Goal: Communication & Community: Answer question/provide support

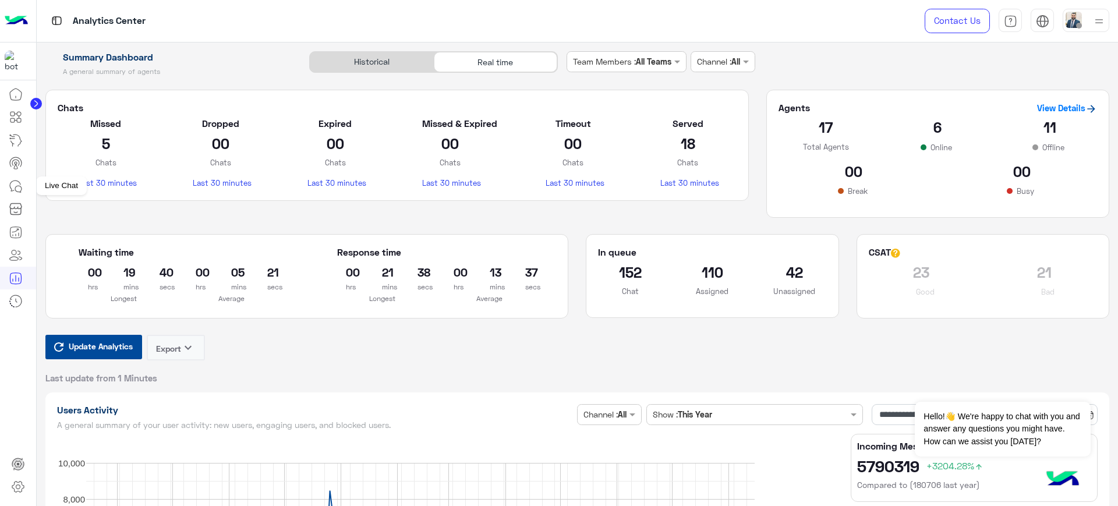
click at [16, 182] on icon at bounding box center [16, 186] width 14 height 14
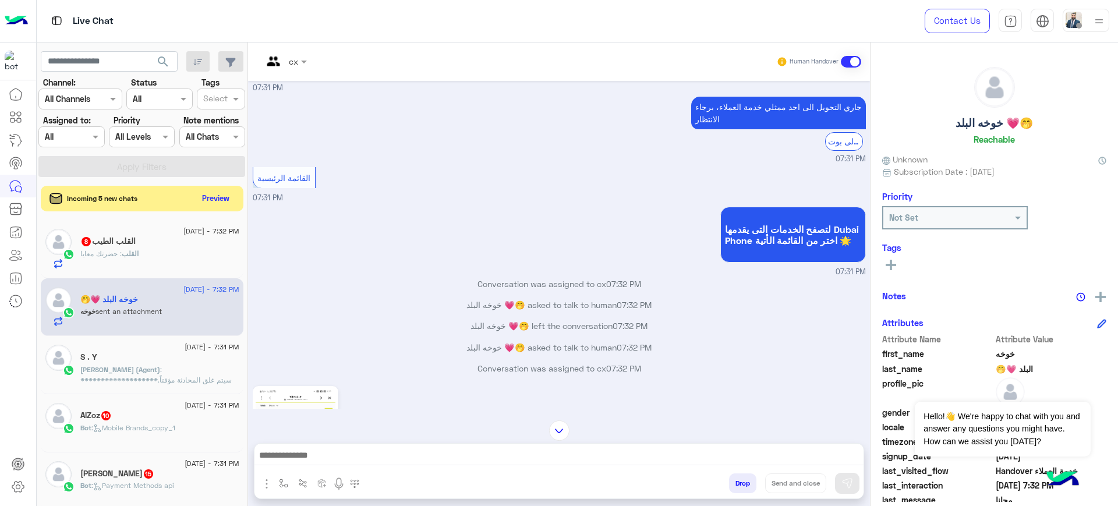
scroll to position [1106, 0]
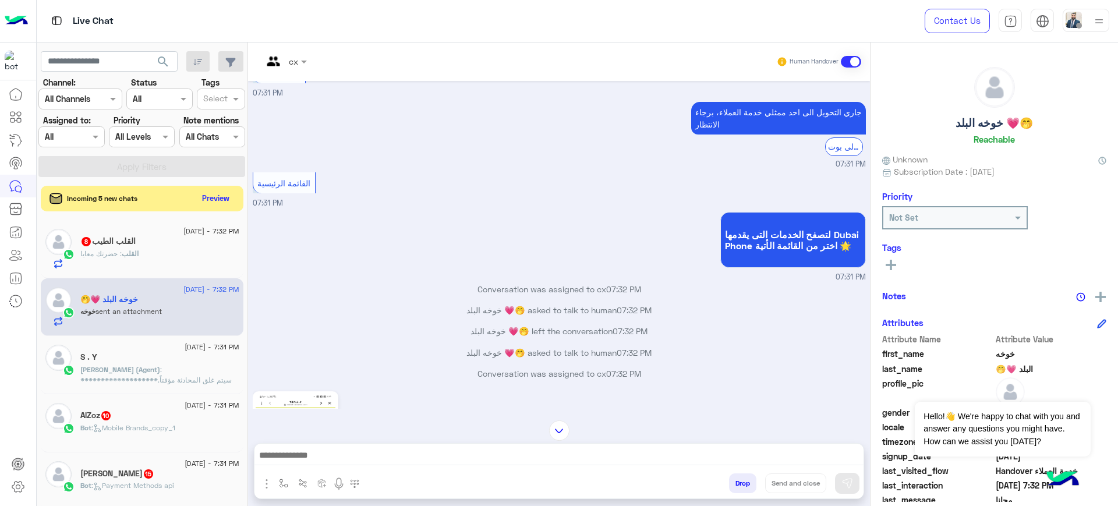
click at [150, 364] on p "**********" at bounding box center [159, 416] width 159 height 105
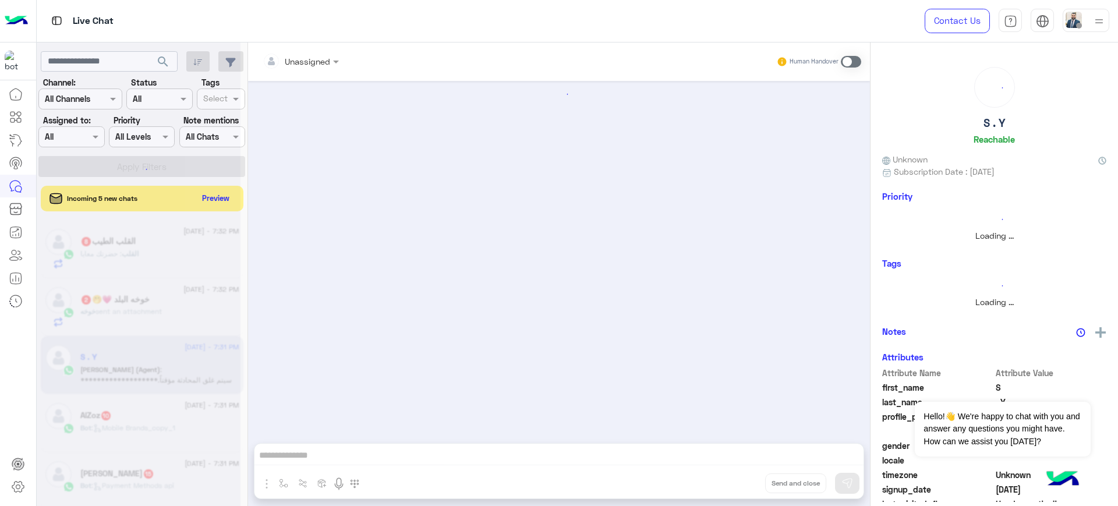
scroll to position [1061, 0]
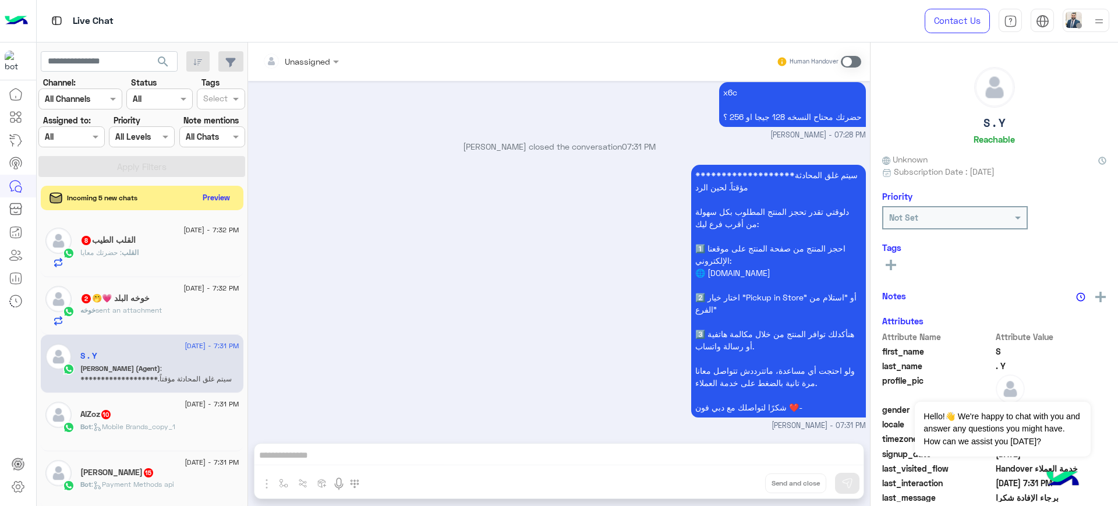
click at [217, 200] on button "Preview" at bounding box center [217, 198] width 36 height 16
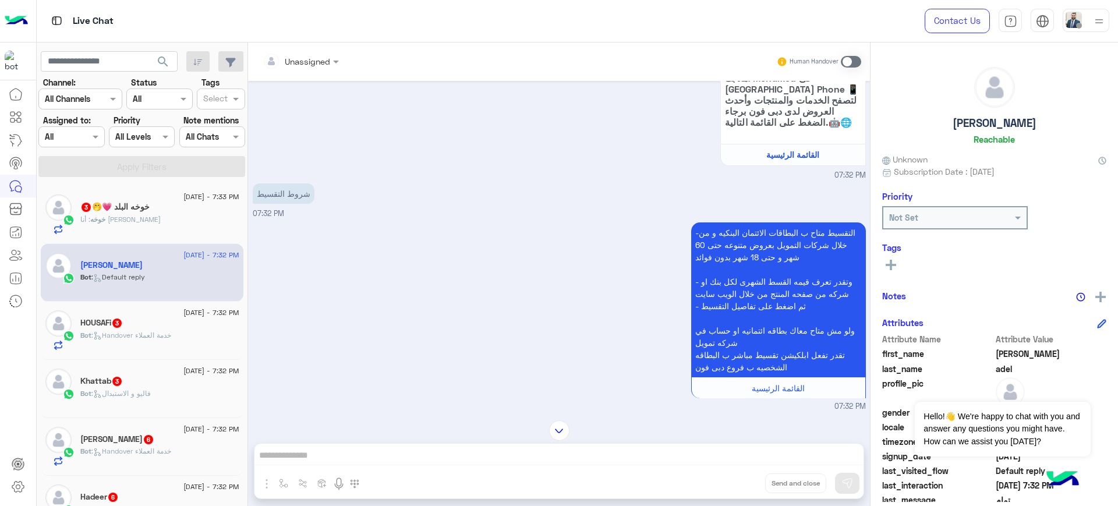
scroll to position [201, 0]
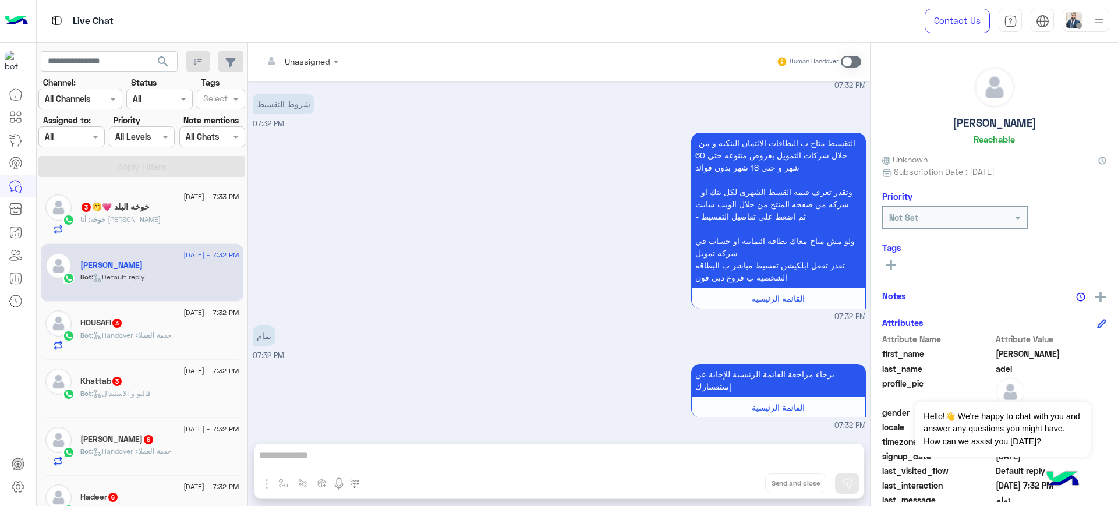
click at [139, 320] on div "HOUSAFi 3" at bounding box center [159, 324] width 159 height 12
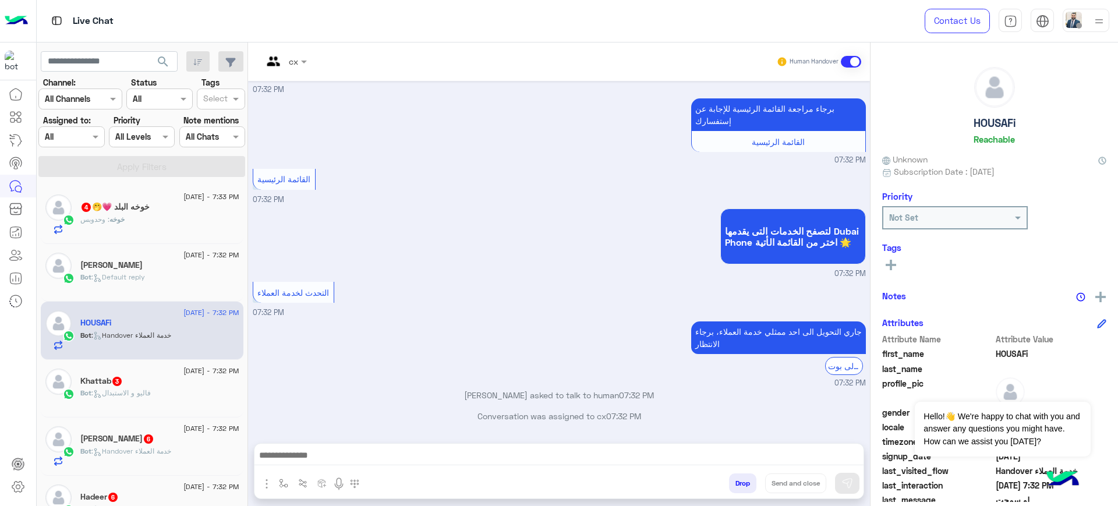
scroll to position [912, 0]
click at [108, 217] on span ": وحدوبس" at bounding box center [94, 219] width 29 height 9
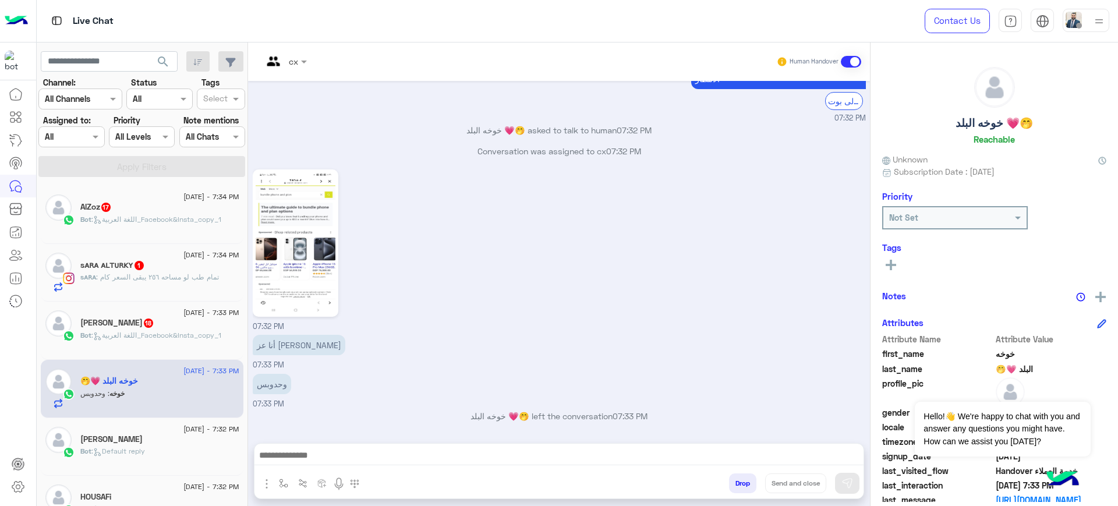
scroll to position [951, 0]
click at [132, 230] on div "Bot : اللغة العربية_Facebook&Insta_copy_1" at bounding box center [159, 224] width 159 height 20
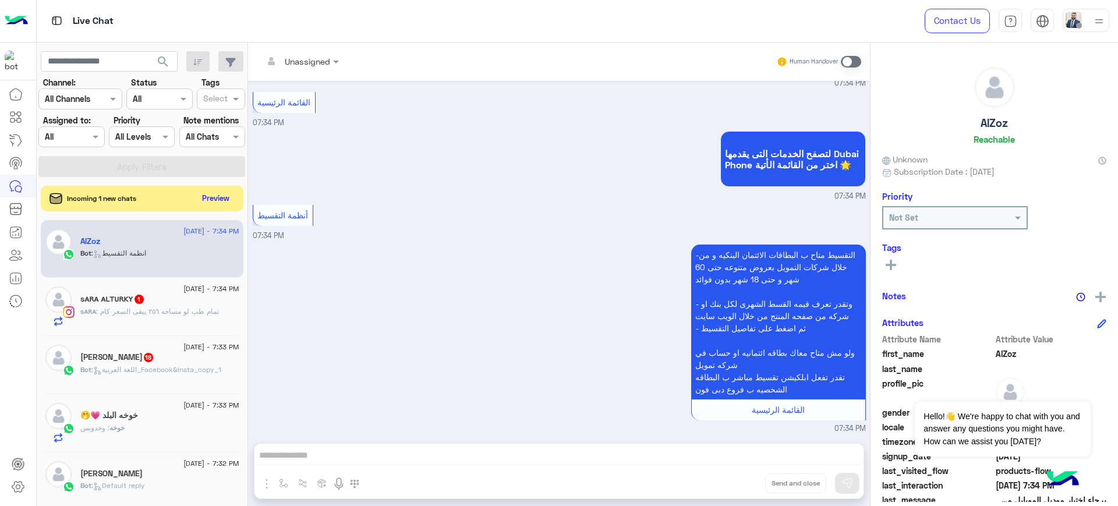
scroll to position [1649, 0]
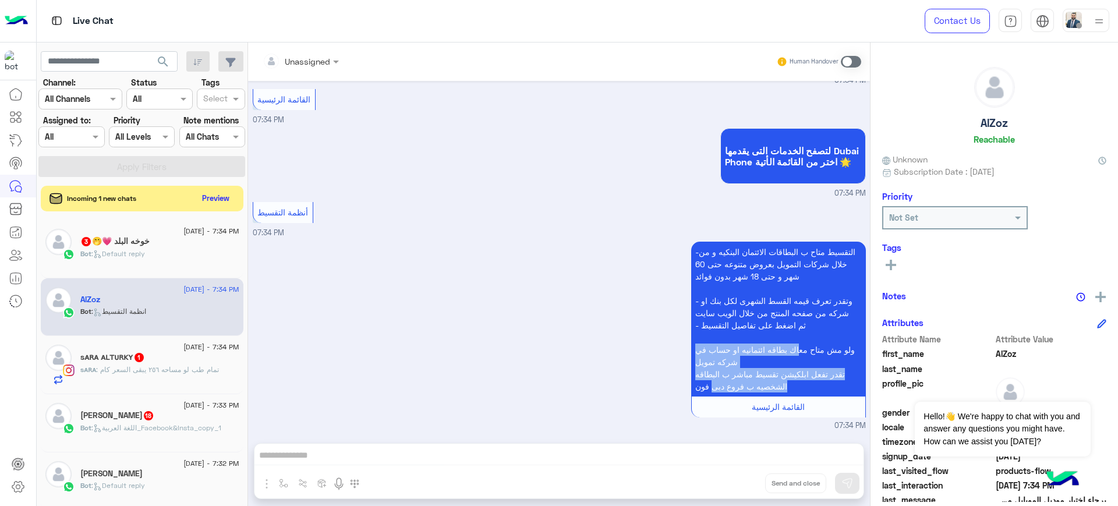
drag, startPoint x: 795, startPoint y: 348, endPoint x: 711, endPoint y: 381, distance: 90.7
click at [711, 381] on p "-التقسيط متاح ب البطاقات الائتمان البنكيه و من خلال شركات التمويل بعروض متنوعه …" at bounding box center [778, 319] width 175 height 155
click at [426, 342] on div "-التقسيط متاح ب البطاقات الائتمان البنكيه و من خلال شركات التمويل بعروض متنوعه …" at bounding box center [559, 335] width 613 height 193
click at [147, 264] on div "Bot : Default reply" at bounding box center [159, 259] width 159 height 20
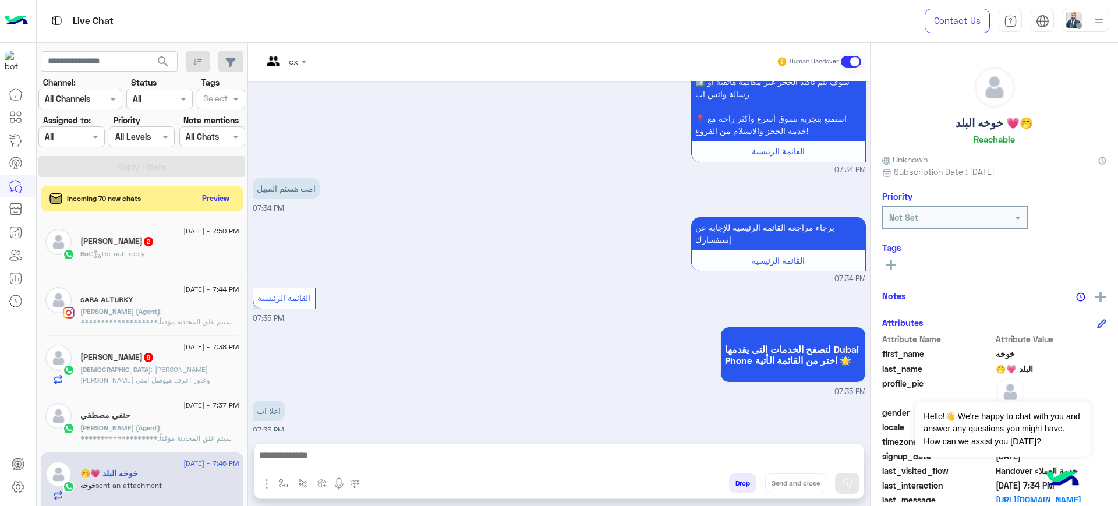
scroll to position [3693, 0]
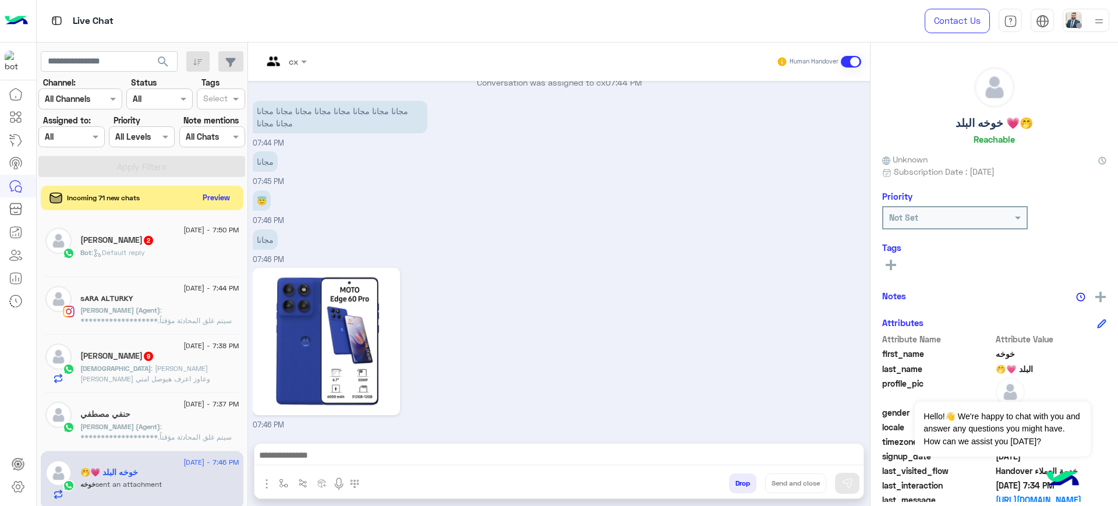
click at [212, 197] on button "Preview" at bounding box center [217, 198] width 36 height 16
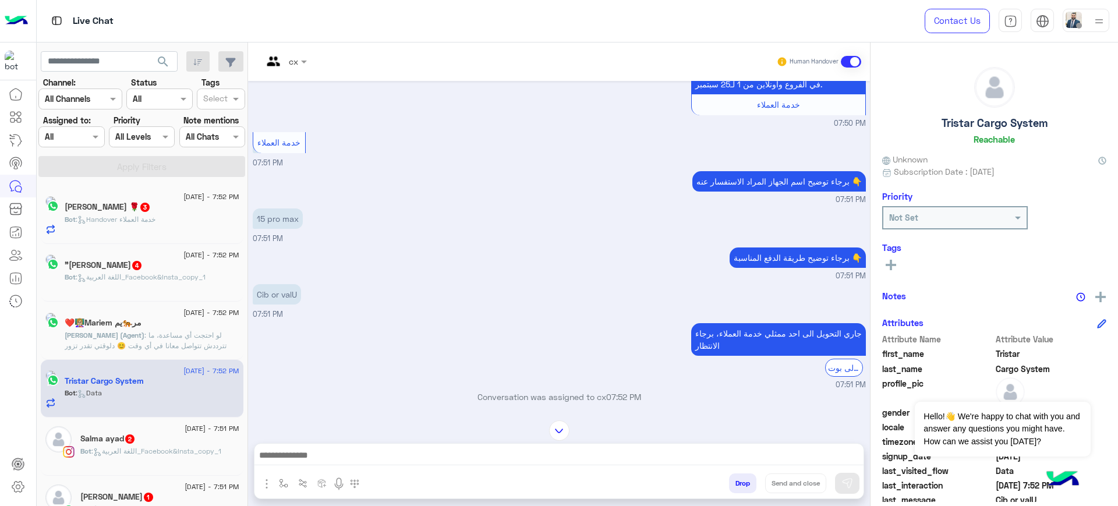
scroll to position [902, 0]
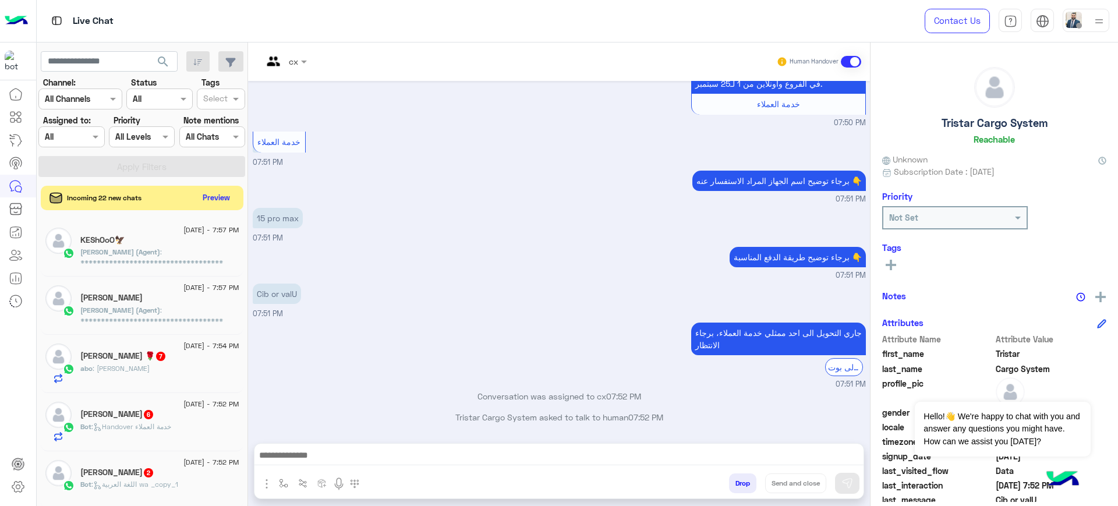
click at [210, 197] on button "Preview" at bounding box center [217, 198] width 36 height 16
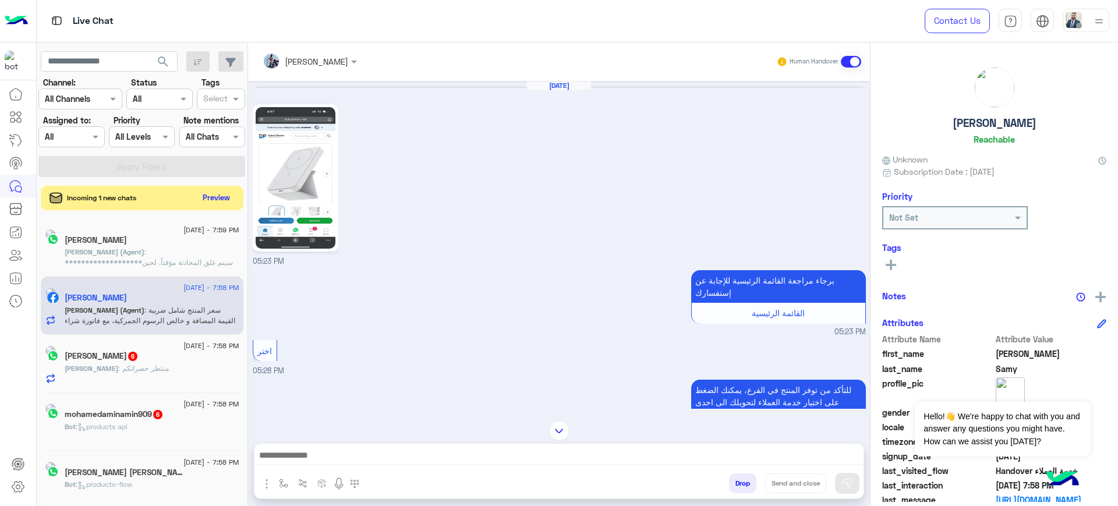
click at [214, 194] on button "Preview" at bounding box center [217, 198] width 36 height 16
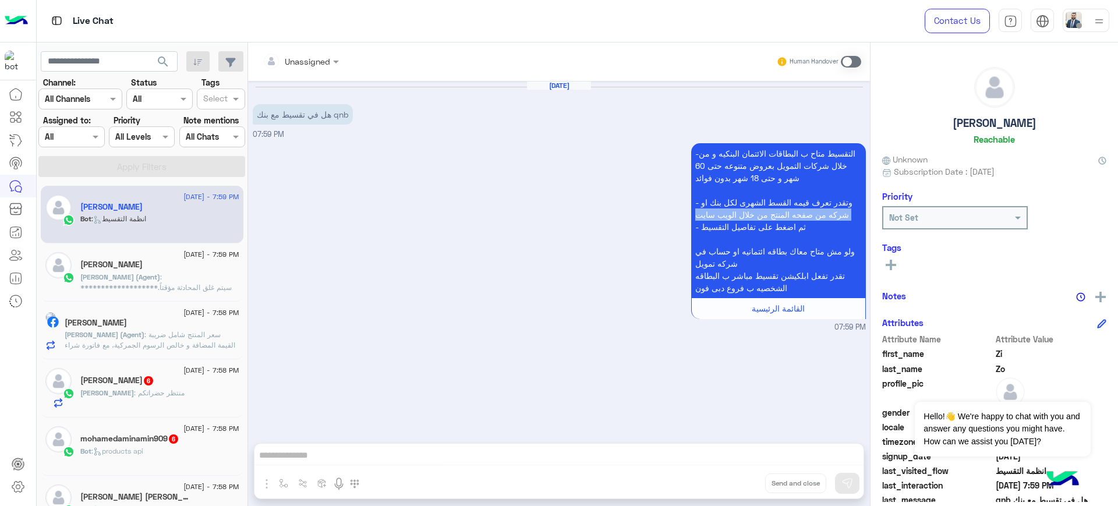
click at [491, 222] on div "-التقسيط متاح ب البطاقات الائتمان البنكيه و من خلال شركات التمويل بعروض متنوعه …" at bounding box center [559, 236] width 613 height 193
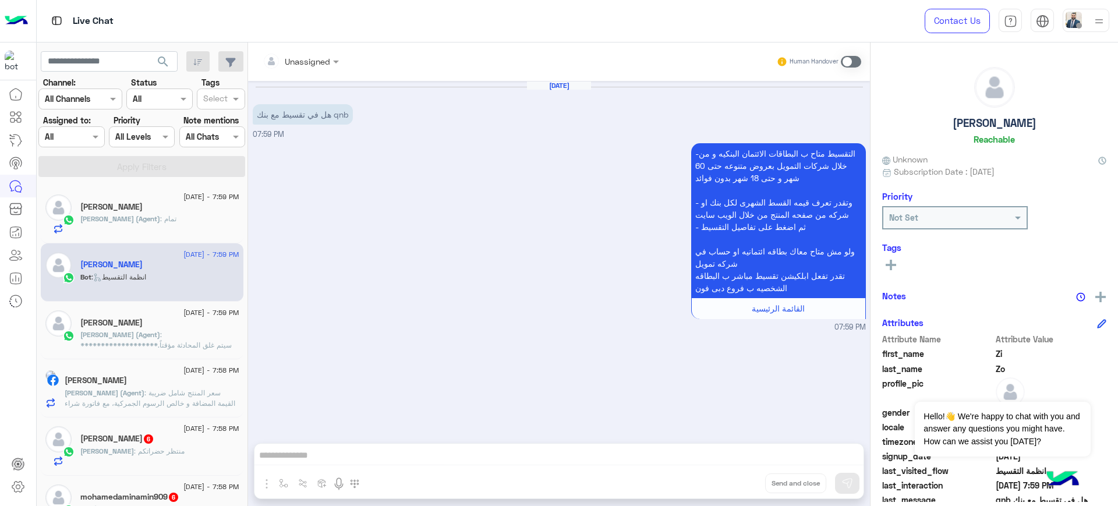
click at [164, 336] on p "**********" at bounding box center [159, 382] width 159 height 105
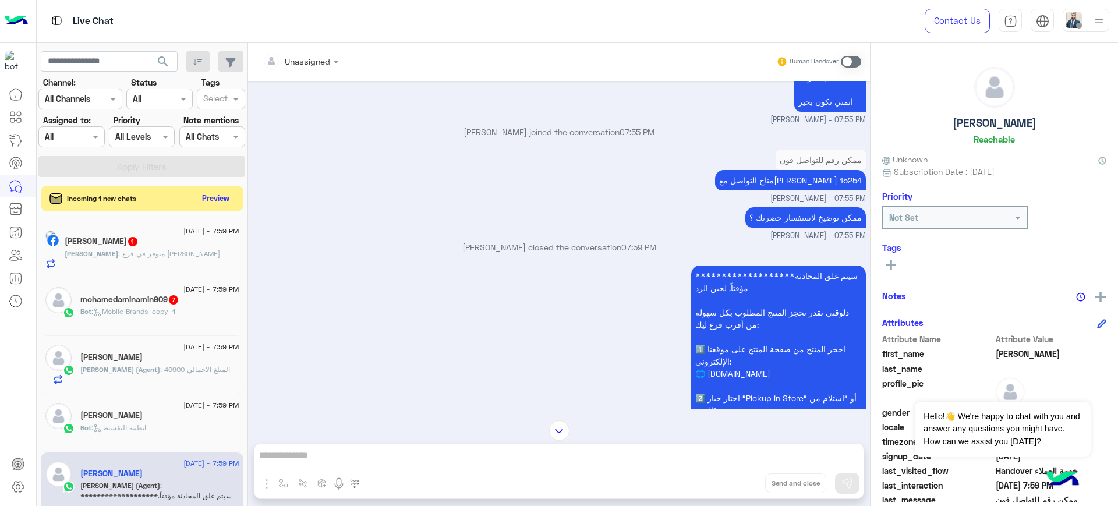
scroll to position [1797, 0]
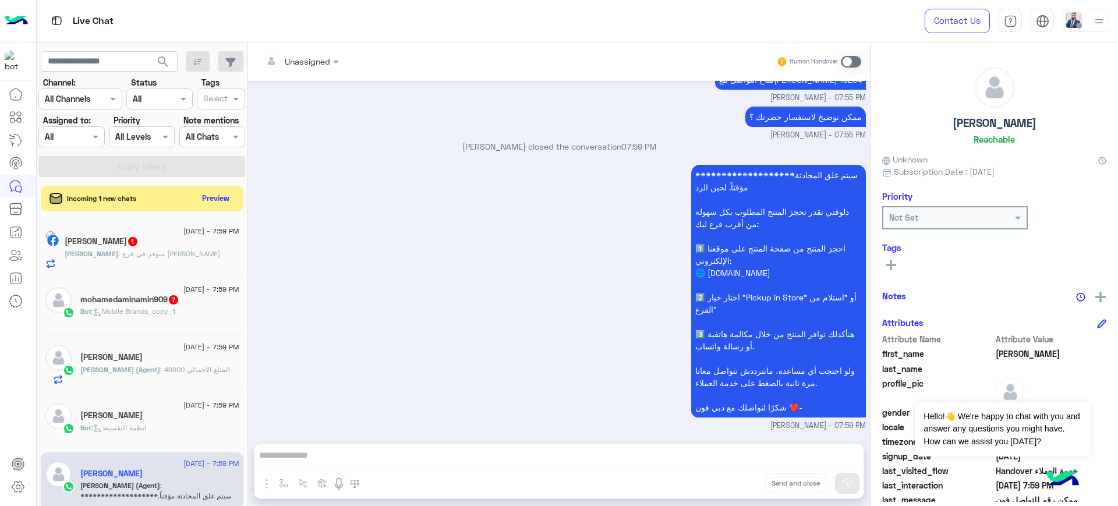
click at [164, 242] on div "[PERSON_NAME] 1" at bounding box center [152, 242] width 175 height 12
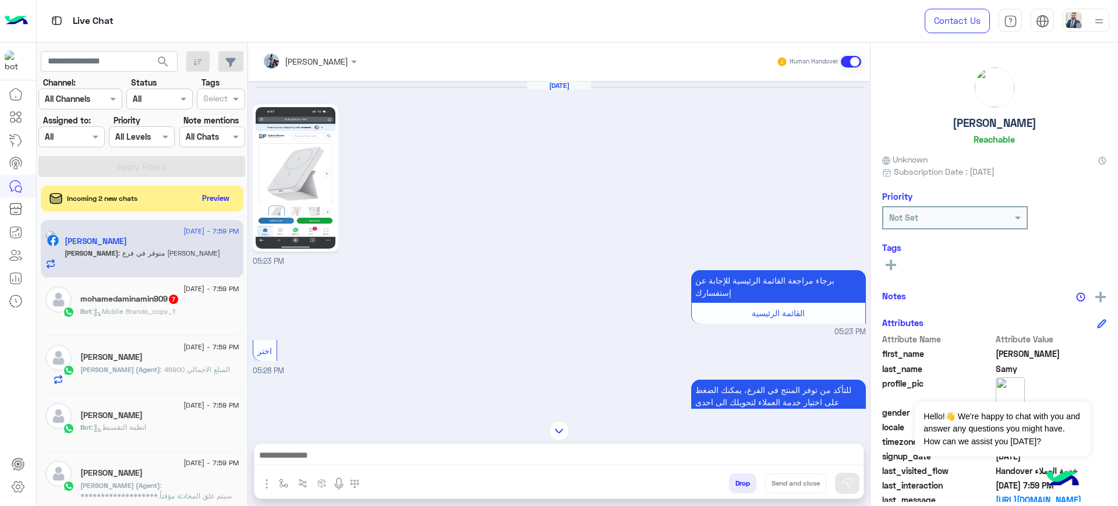
click at [170, 302] on span "7" at bounding box center [174, 298] width 12 height 10
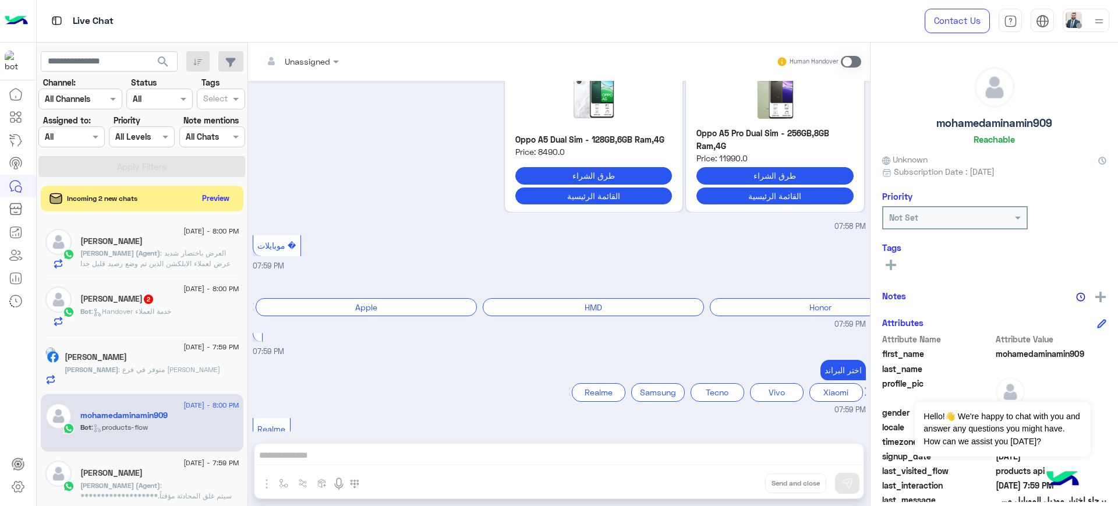
scroll to position [1101, 0]
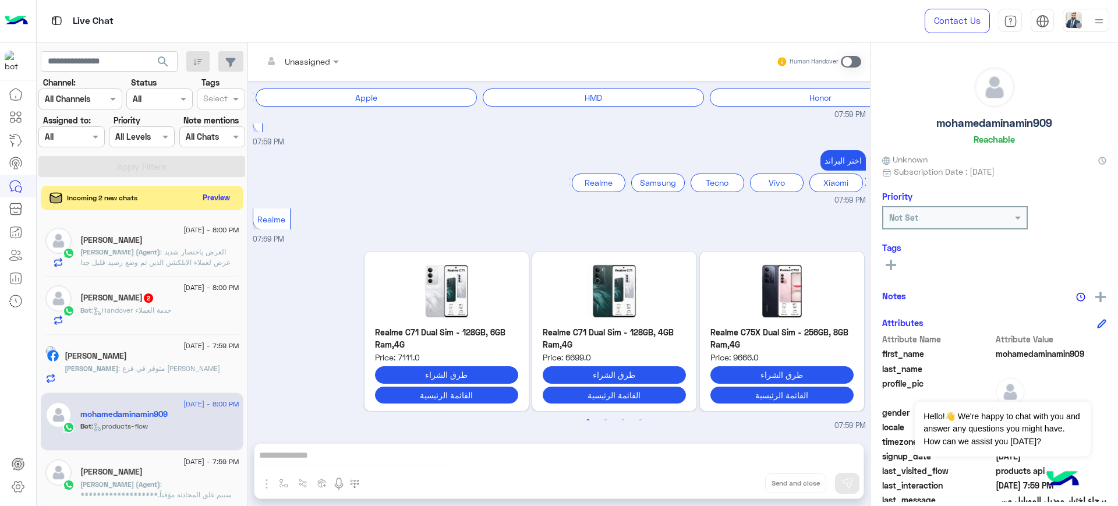
click at [218, 197] on button "Preview" at bounding box center [217, 198] width 36 height 16
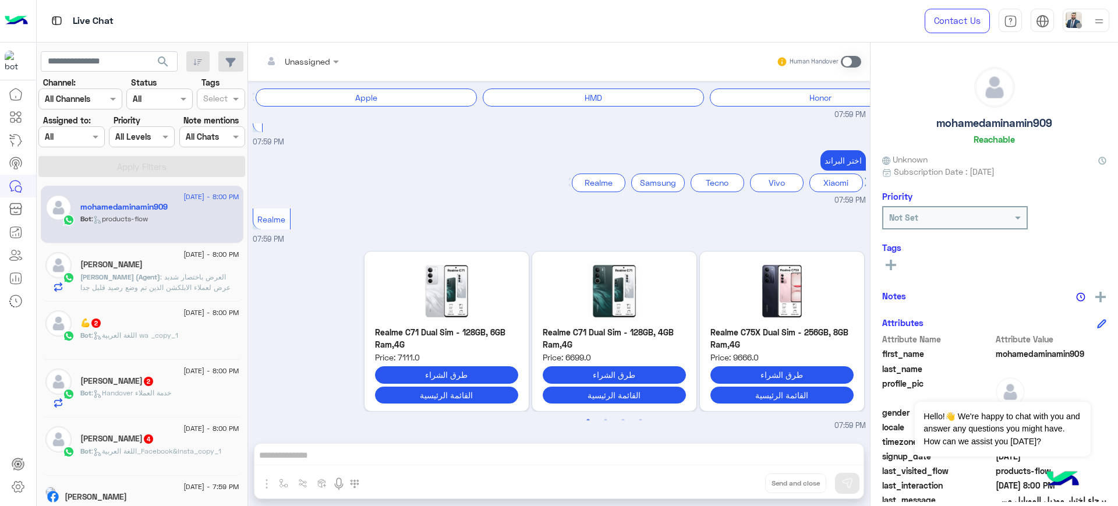
click at [155, 272] on span ": العرض باختصار شديد عرض لعملاء الابلكشن الذين تم وضع رصيد قليل جدا في حسابهم م…" at bounding box center [155, 313] width 150 height 82
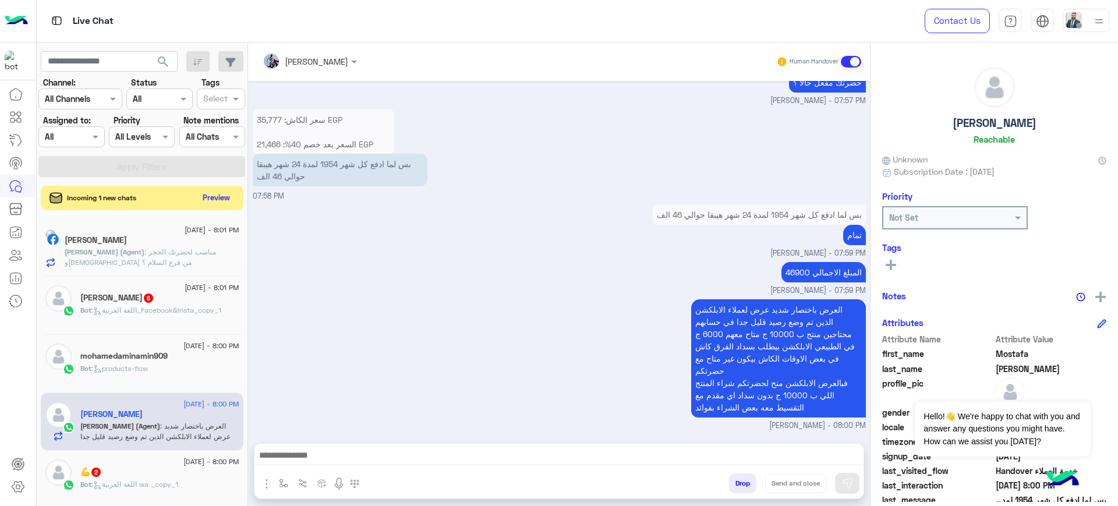
click at [210, 196] on button "Preview" at bounding box center [217, 198] width 36 height 16
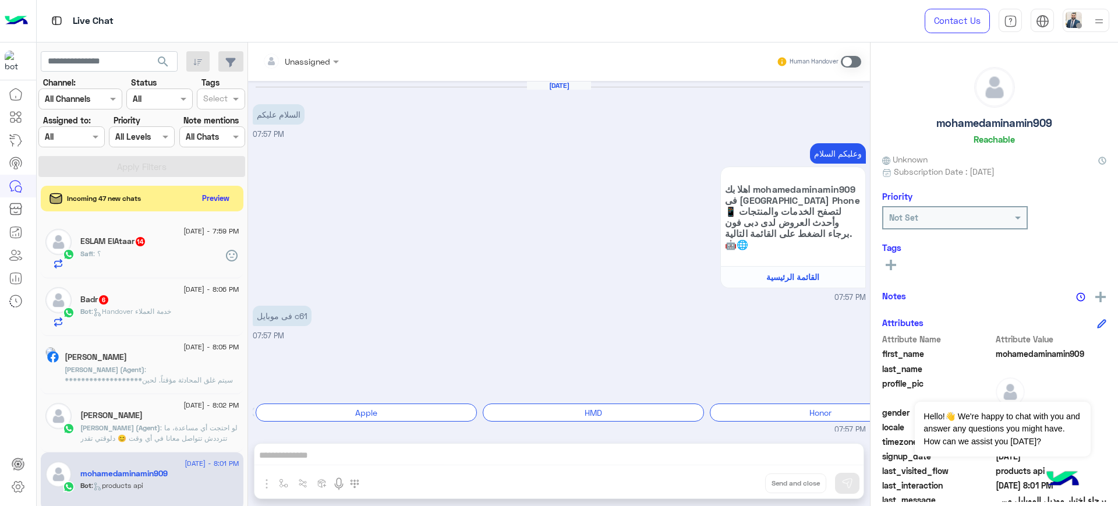
scroll to position [1359, 0]
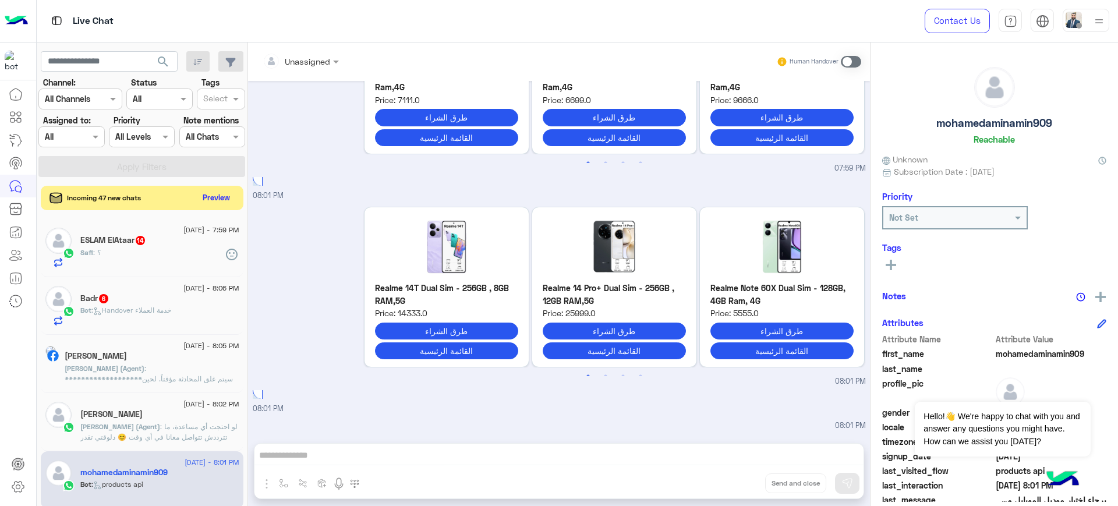
click at [212, 190] on button "Preview" at bounding box center [217, 198] width 36 height 16
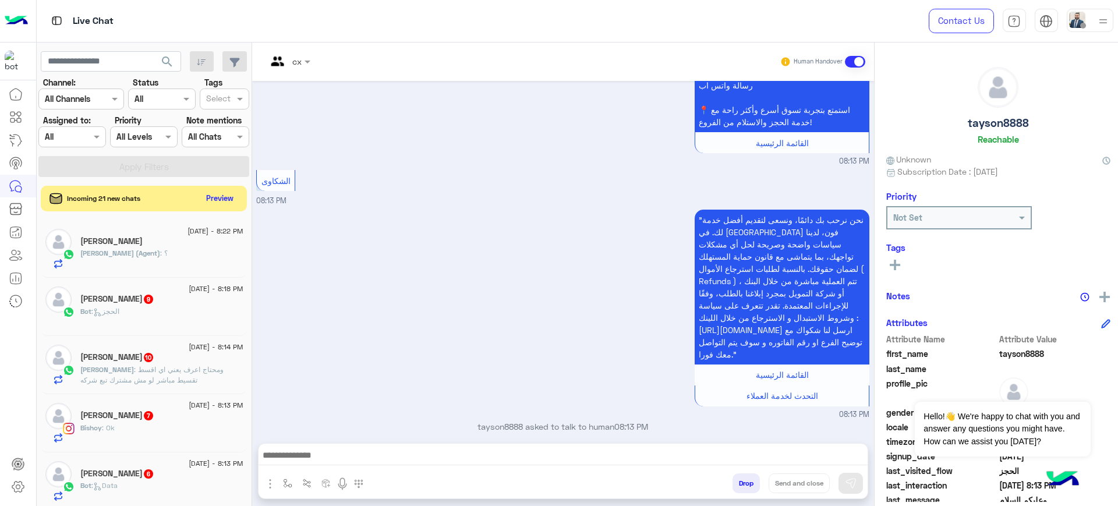
scroll to position [626, 0]
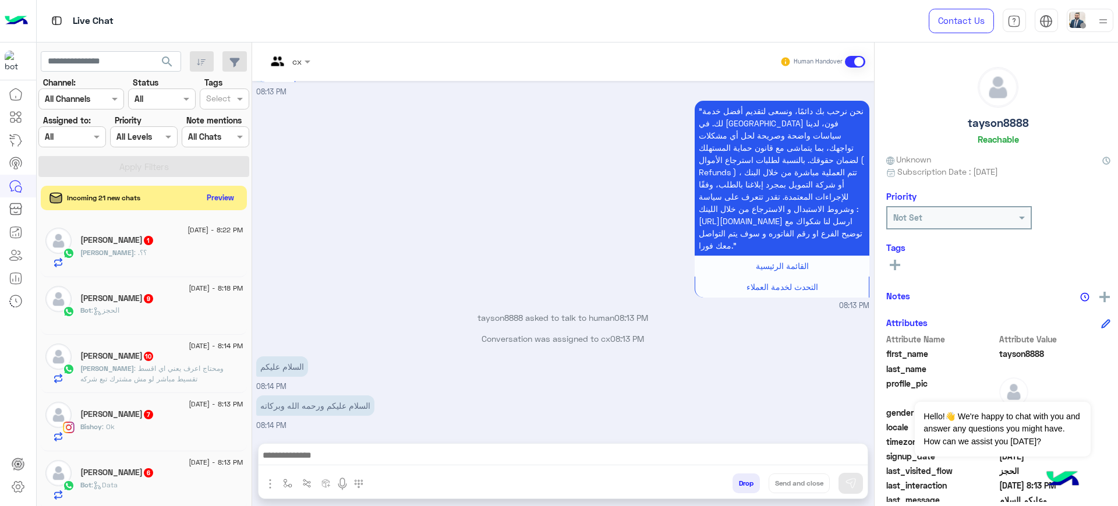
click at [232, 197] on button "Preview" at bounding box center [220, 198] width 36 height 16
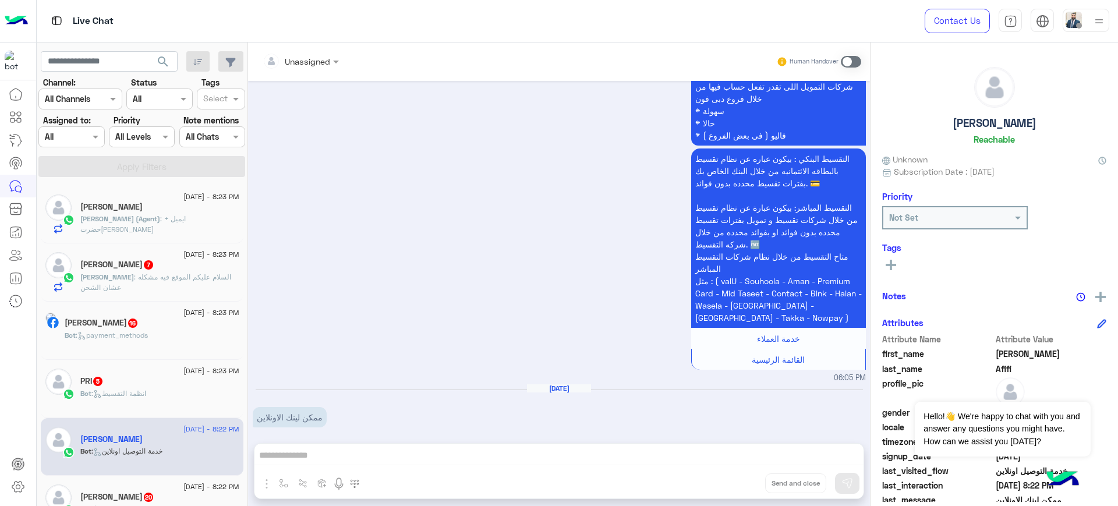
scroll to position [1790, 0]
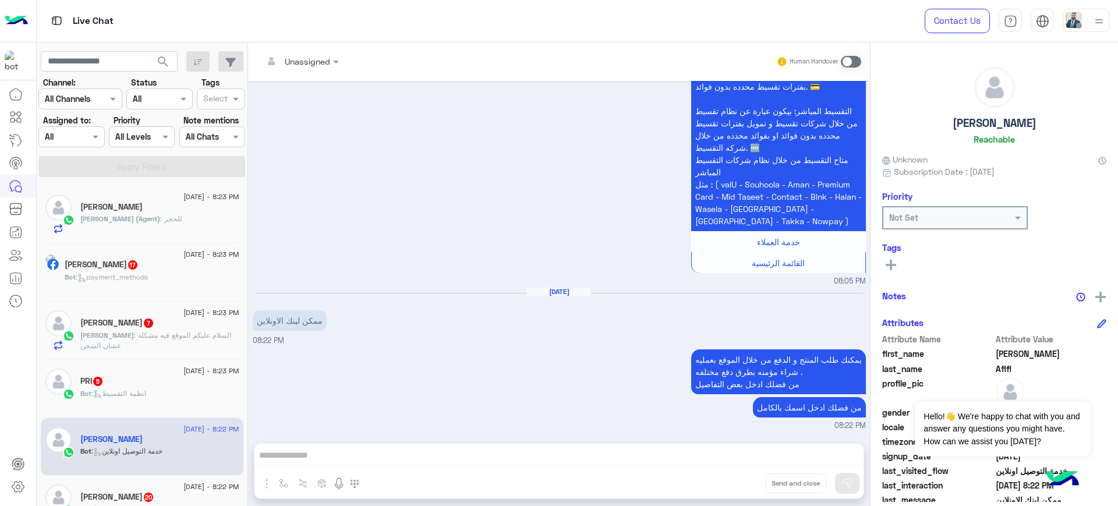
click at [194, 332] on span ": السلام عليكم الموقع فيه مشكله عشان الشحن" at bounding box center [155, 340] width 151 height 19
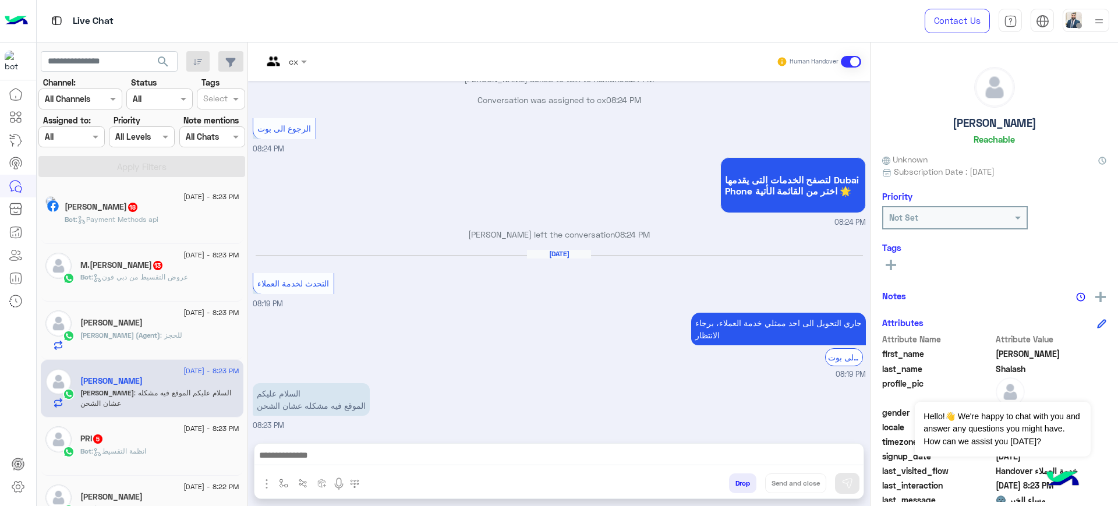
scroll to position [1195, 0]
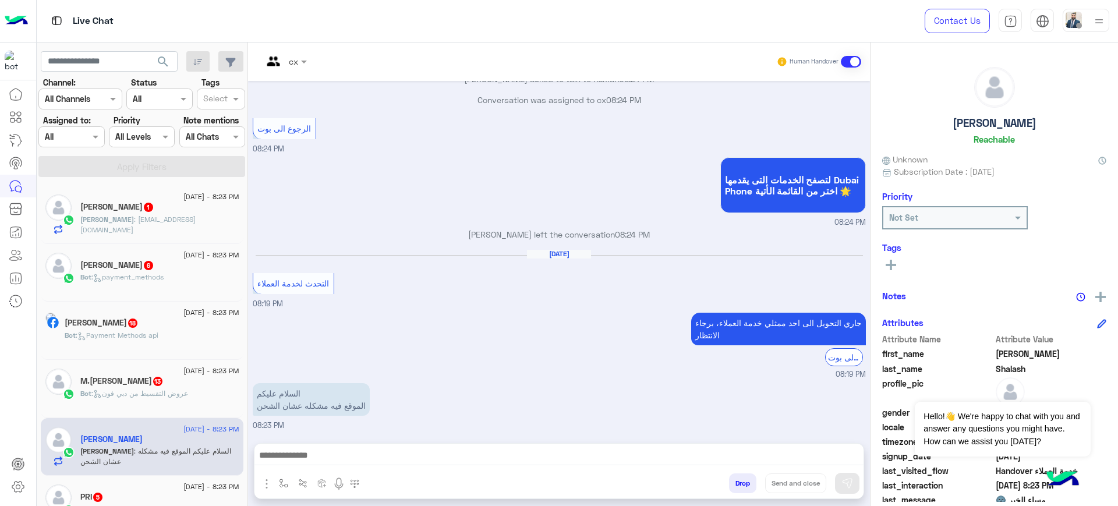
click at [167, 214] on p "[PERSON_NAME] : [EMAIL_ADDRESS][DOMAIN_NAME]" at bounding box center [159, 224] width 159 height 21
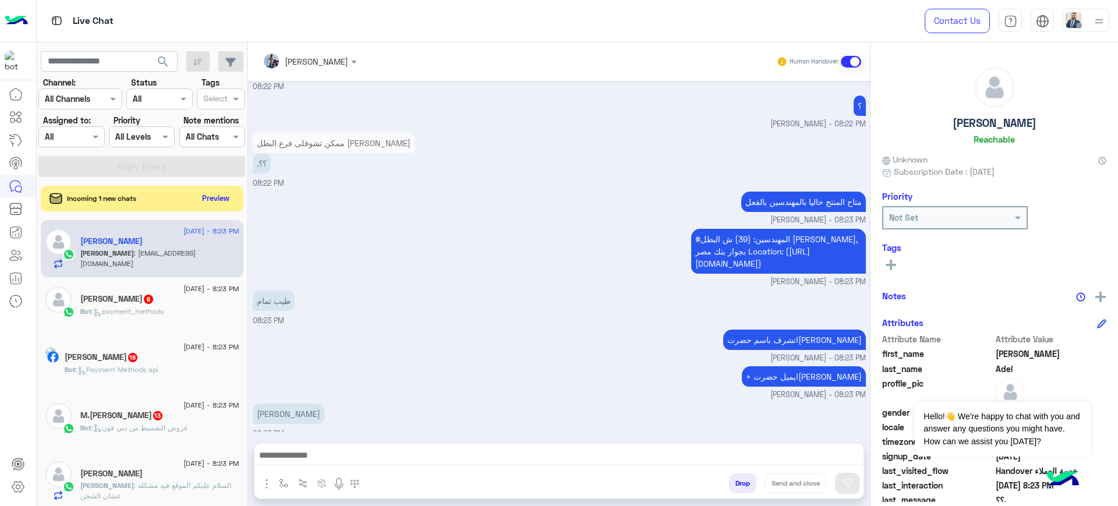
scroll to position [1402, 0]
